Goal: Task Accomplishment & Management: Manage account settings

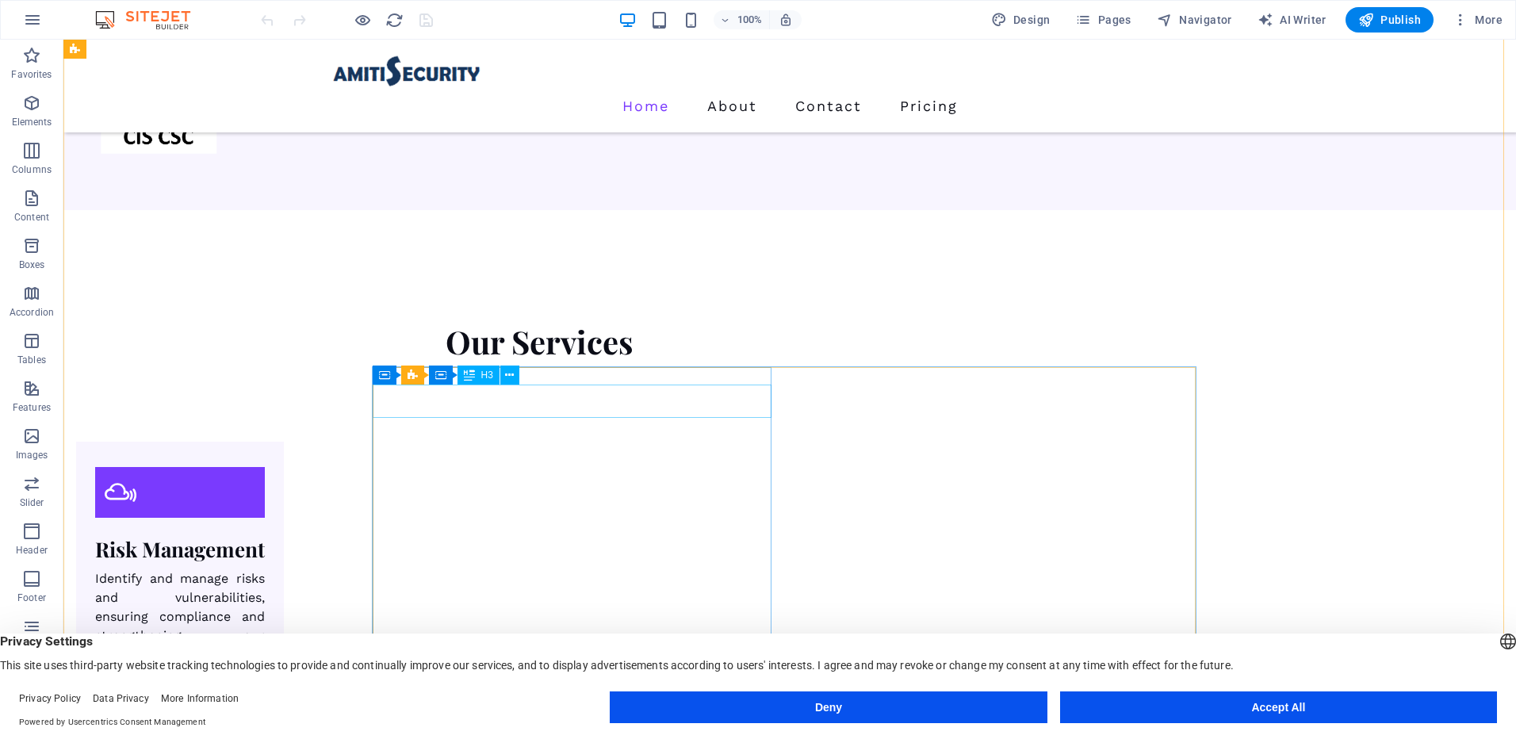
scroll to position [1745, 0]
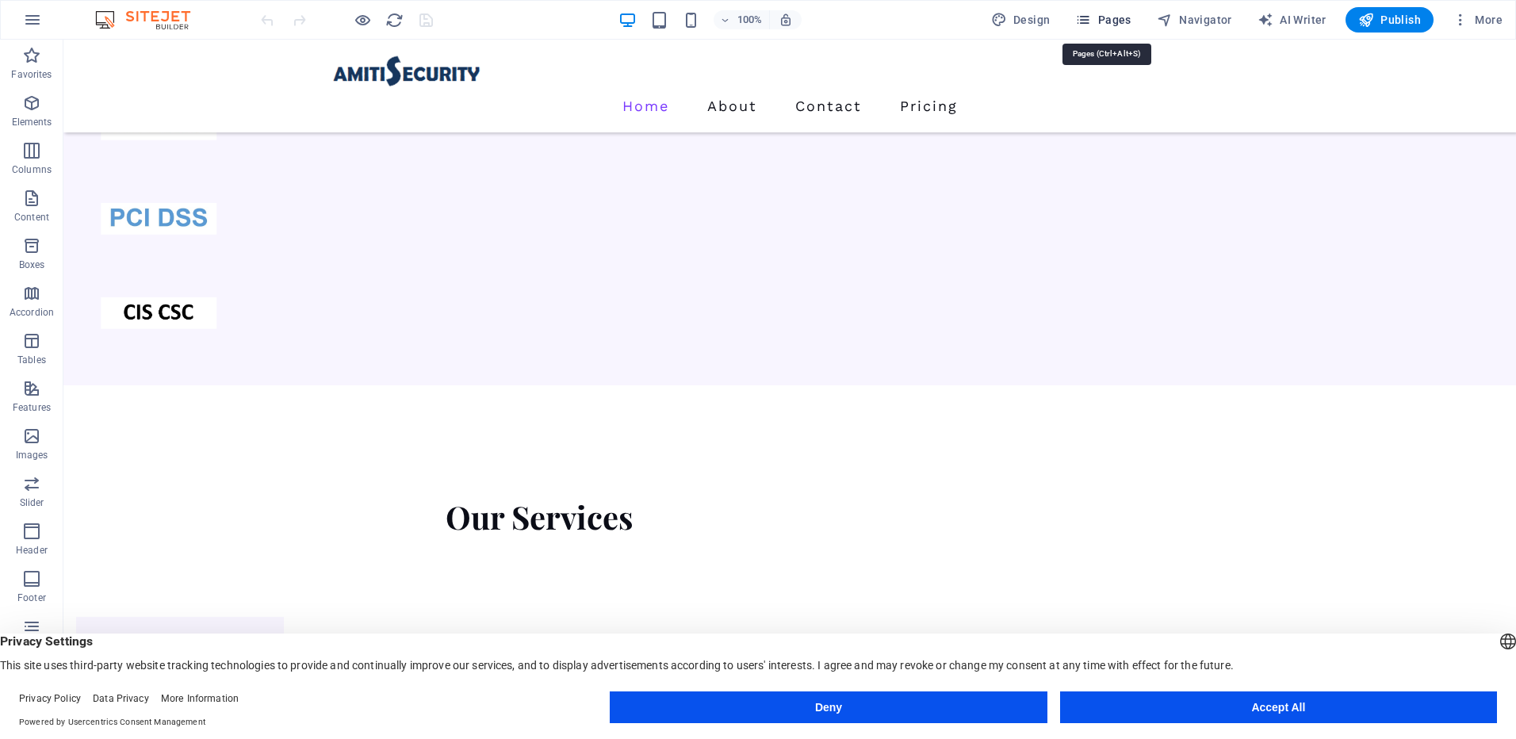
click at [1119, 21] on span "Pages" at bounding box center [1103, 20] width 56 height 16
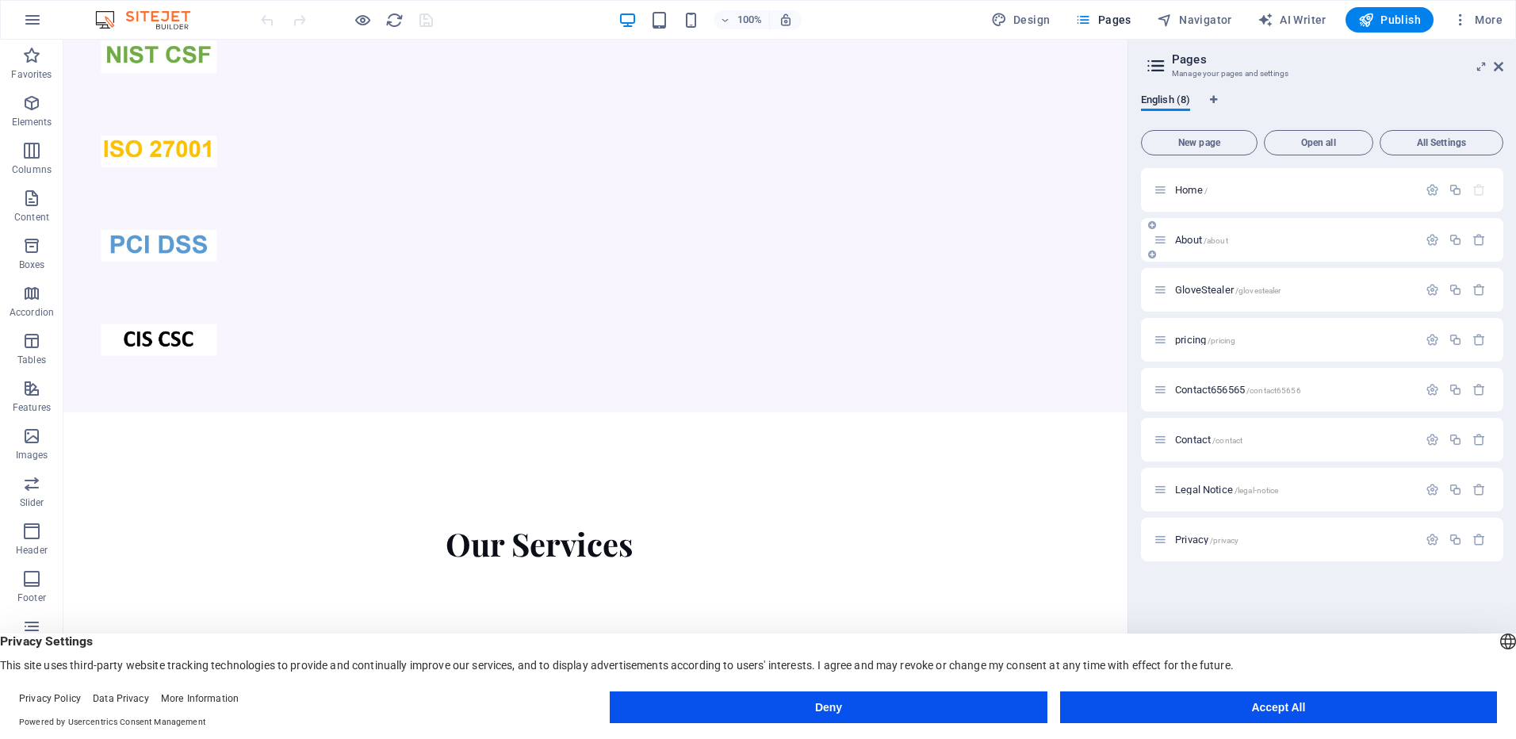
click at [1191, 241] on span "About /about" at bounding box center [1201, 240] width 53 height 12
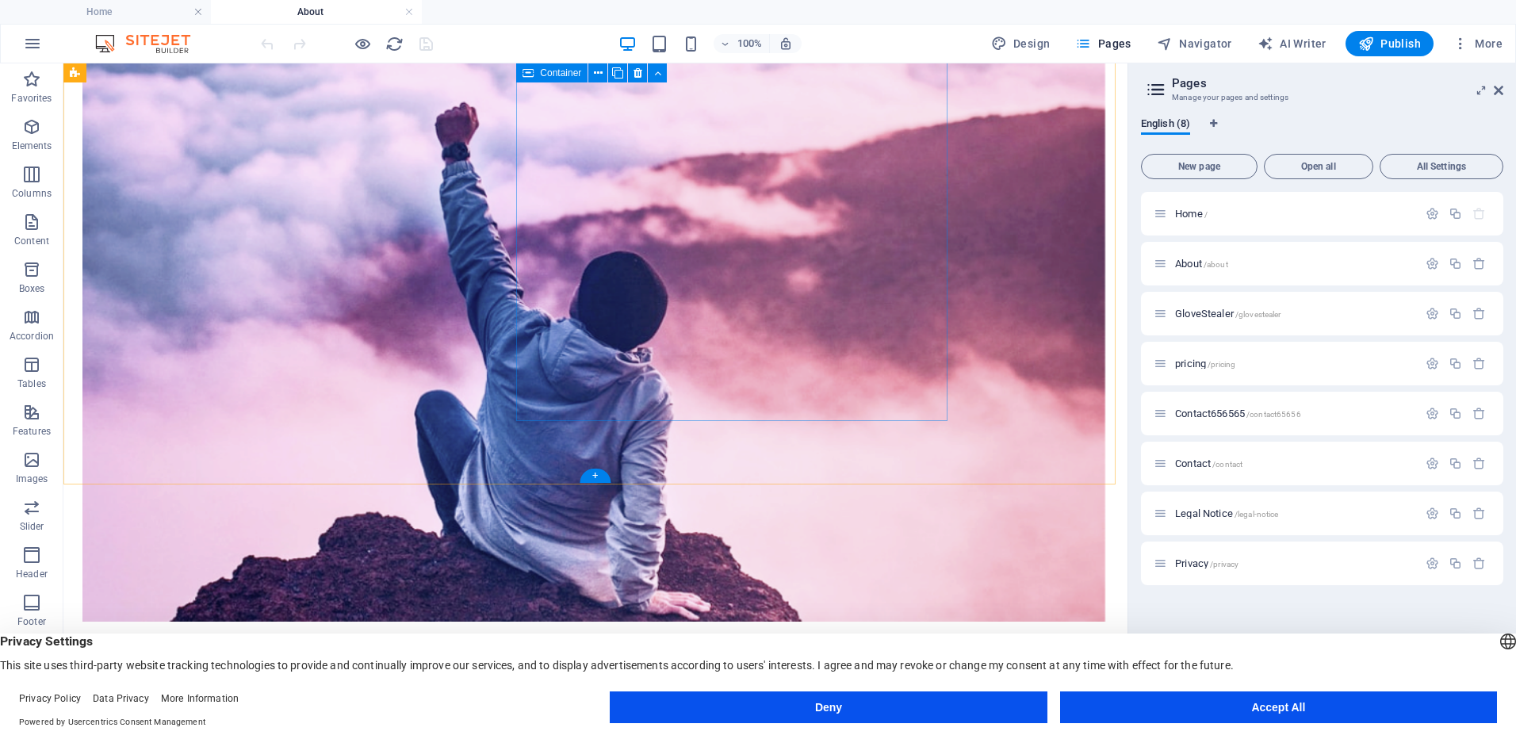
scroll to position [1322, 0]
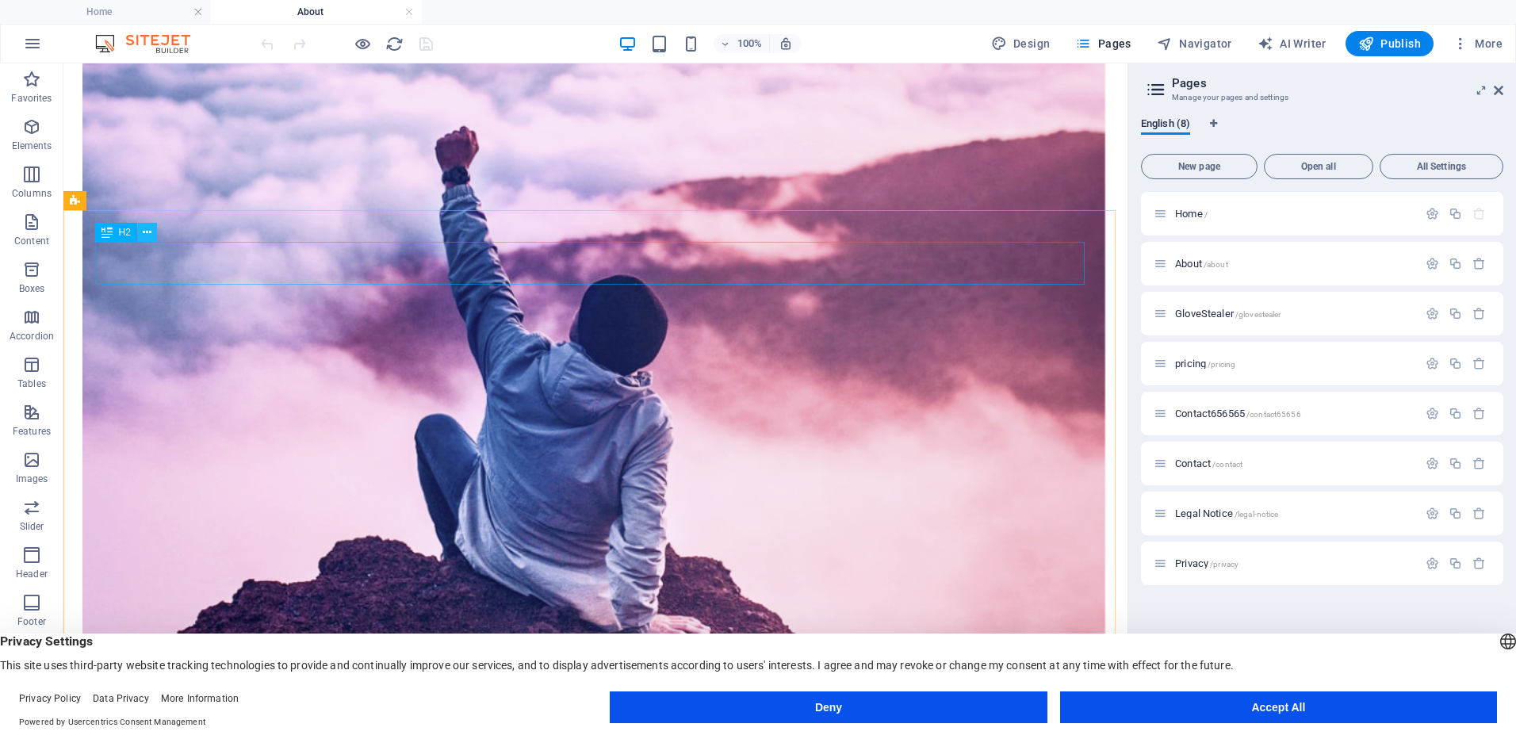
click at [149, 230] on icon at bounding box center [147, 232] width 9 height 17
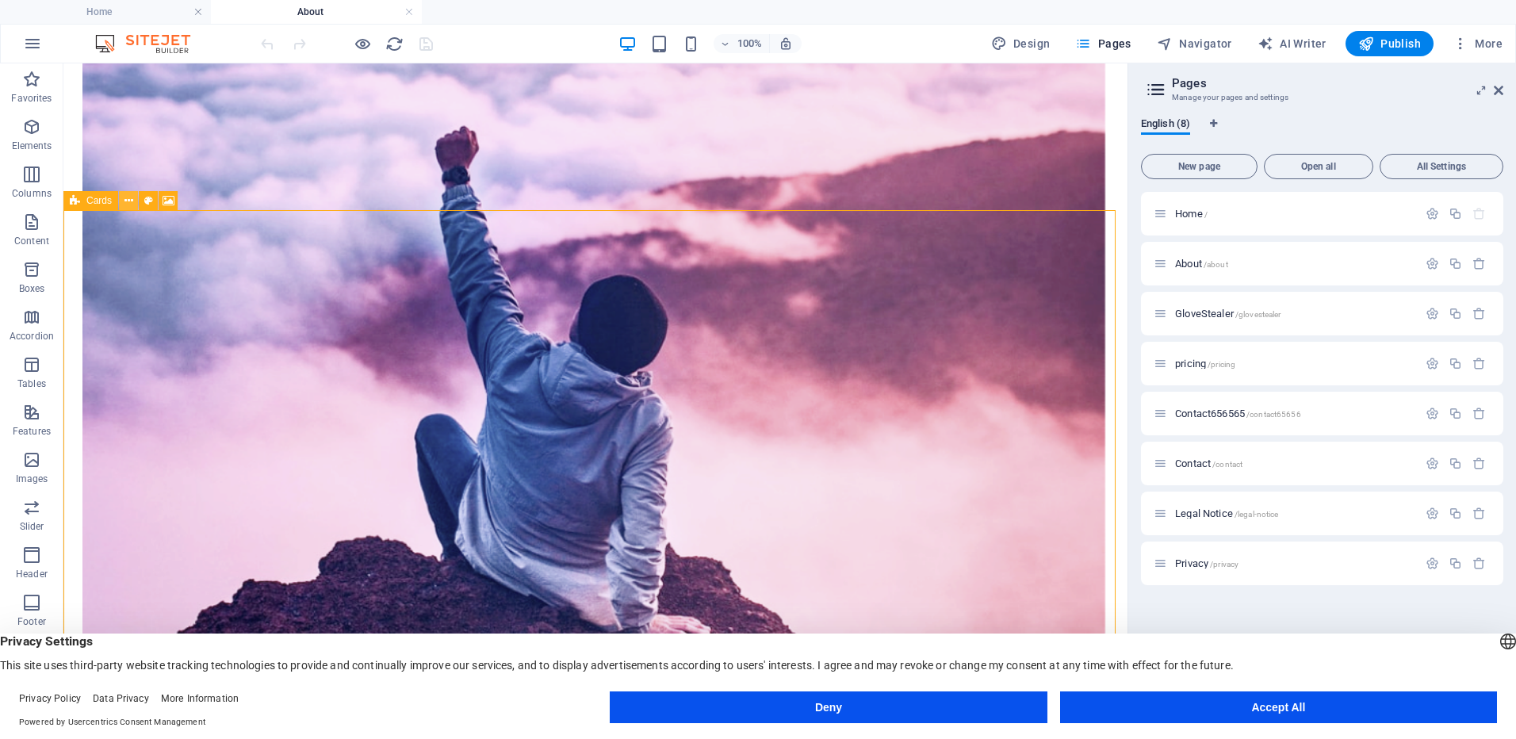
click at [131, 200] on icon at bounding box center [129, 201] width 9 height 17
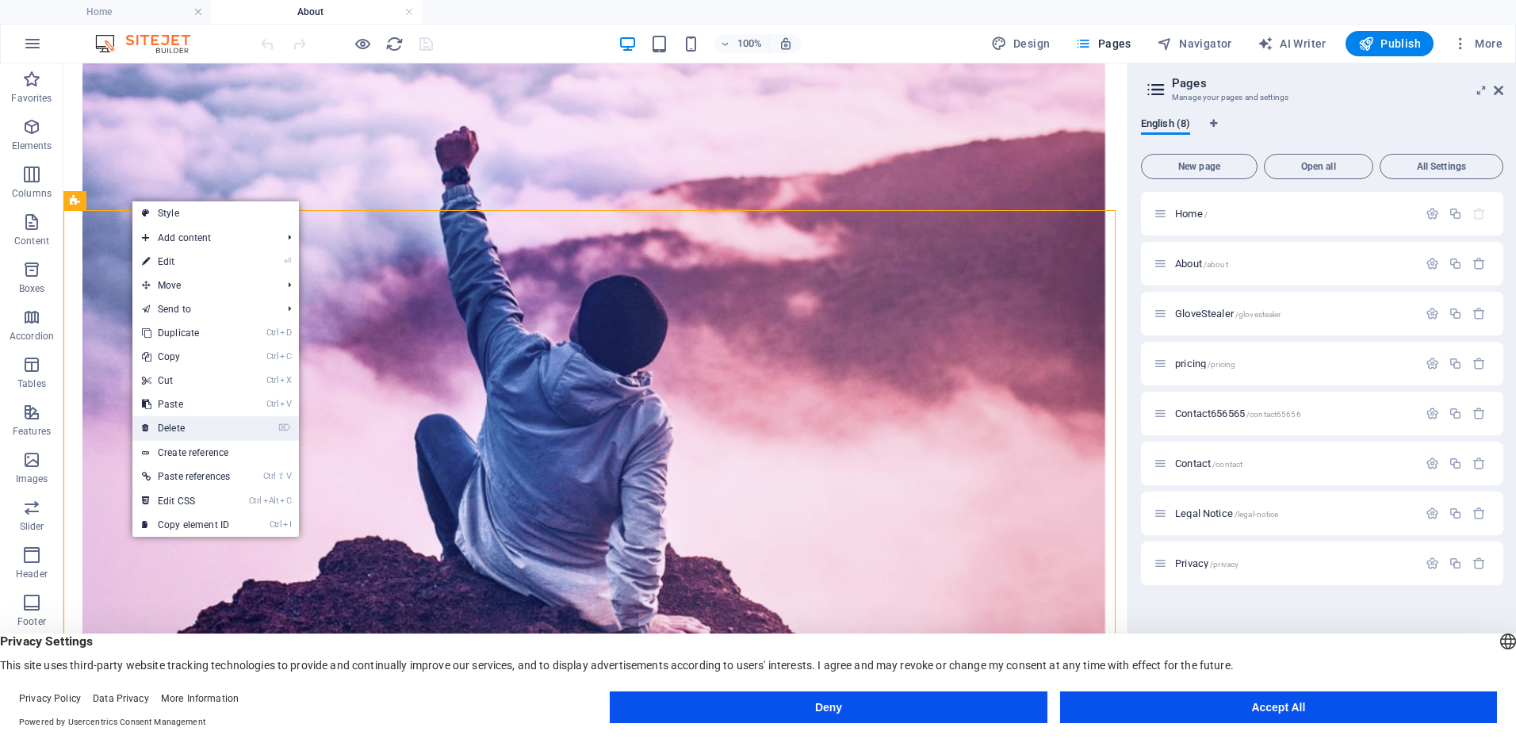
click at [177, 424] on link "⌦ Delete" at bounding box center [185, 428] width 107 height 24
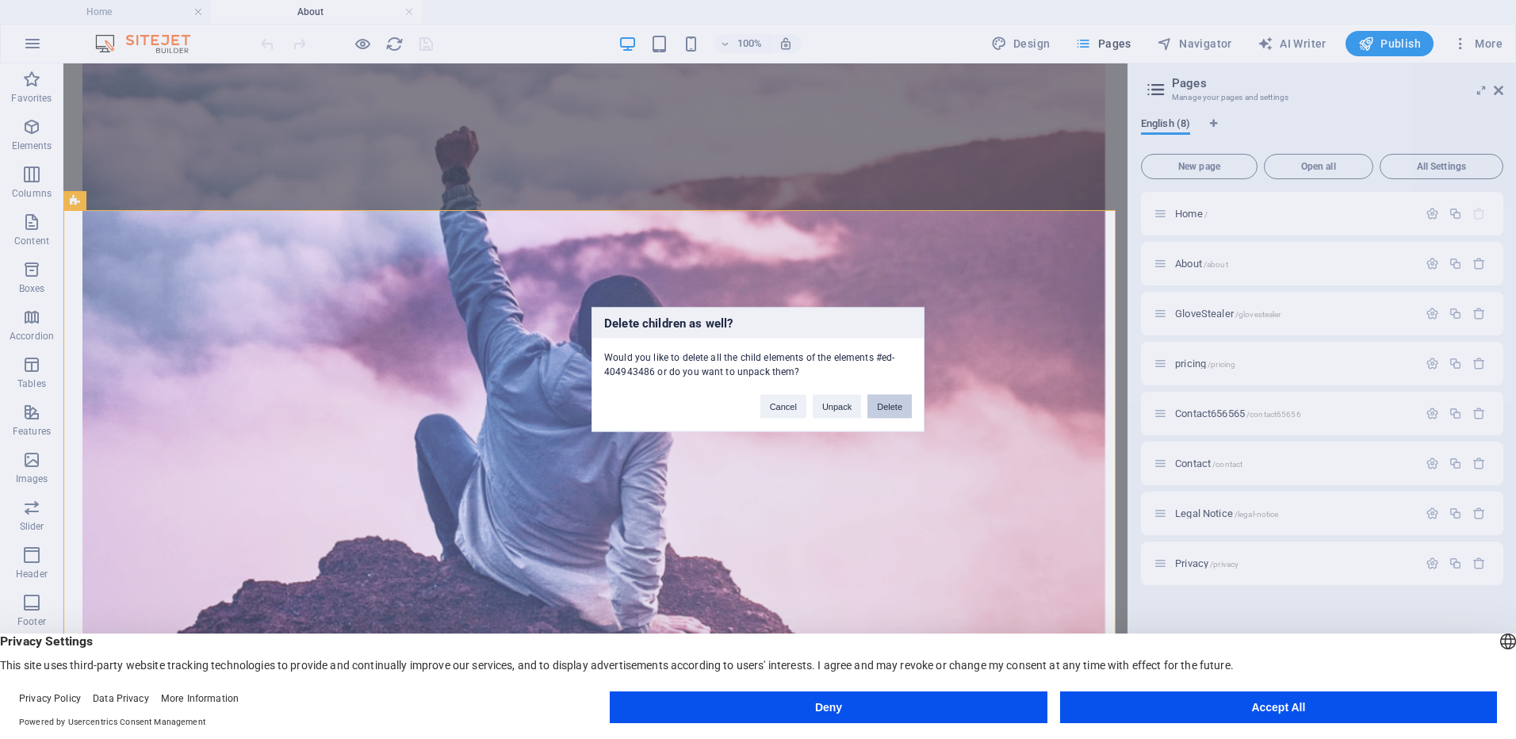
click at [883, 403] on button "Delete" at bounding box center [890, 407] width 44 height 24
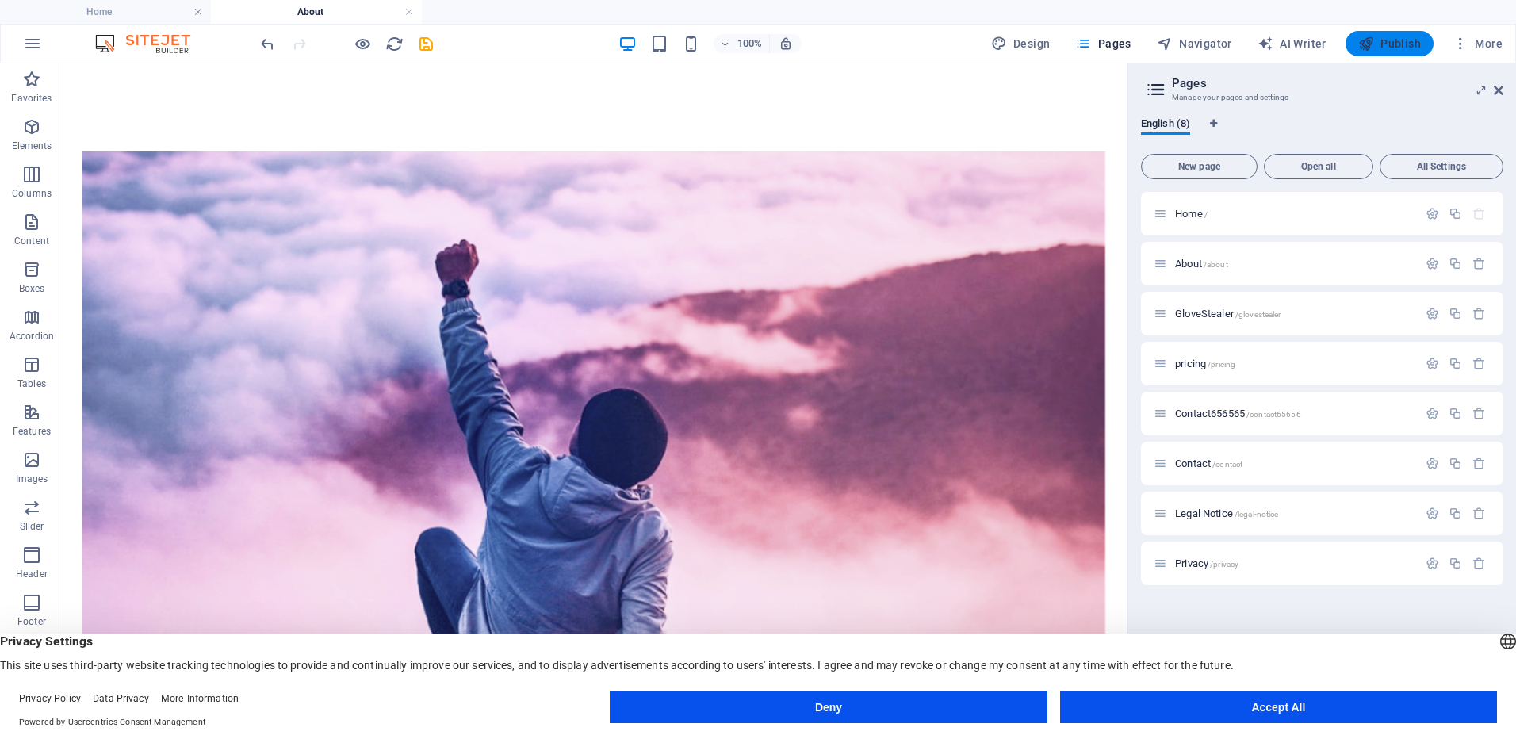
click at [1391, 42] on span "Publish" at bounding box center [1390, 44] width 63 height 16
